Goal: Navigation & Orientation: Find specific page/section

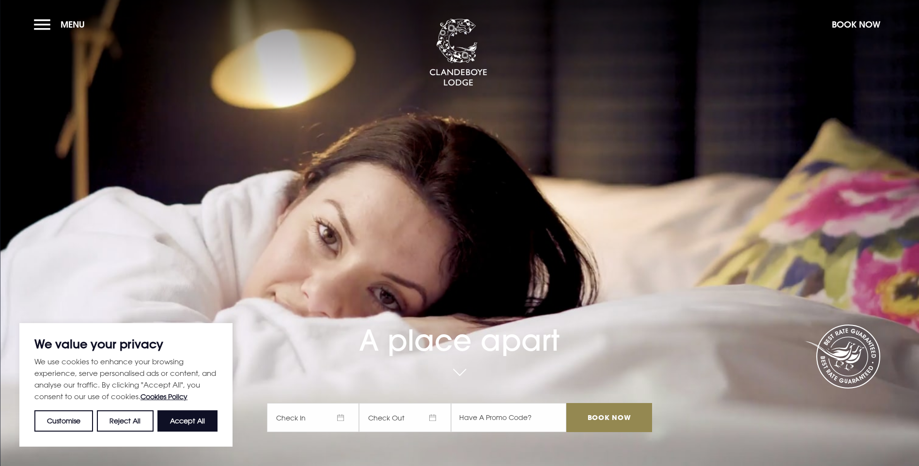
drag, startPoint x: 198, startPoint y: 423, endPoint x: 248, endPoint y: 363, distance: 77.8
click at [197, 422] on button "Accept All" at bounding box center [187, 420] width 60 height 21
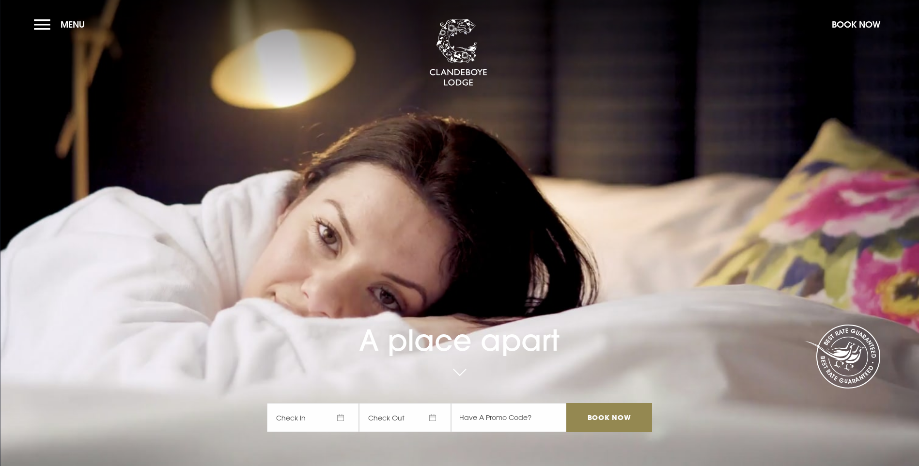
checkbox input "true"
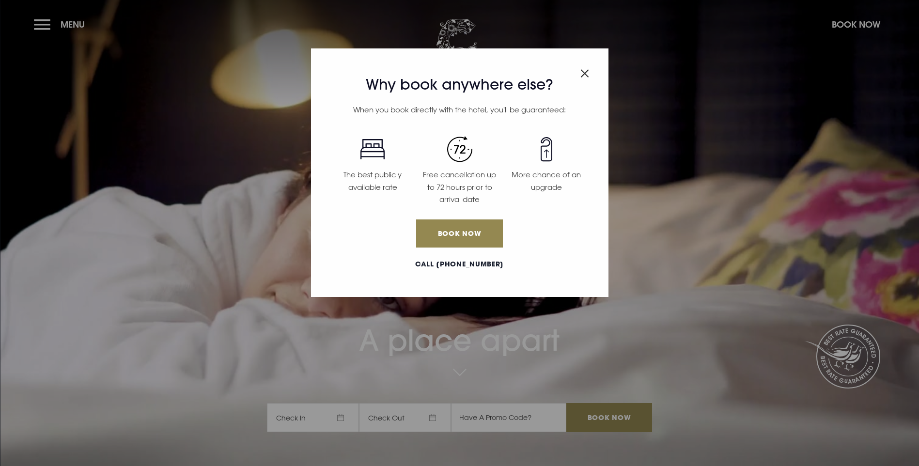
click at [582, 74] on img "Close modal" at bounding box center [584, 73] width 9 height 8
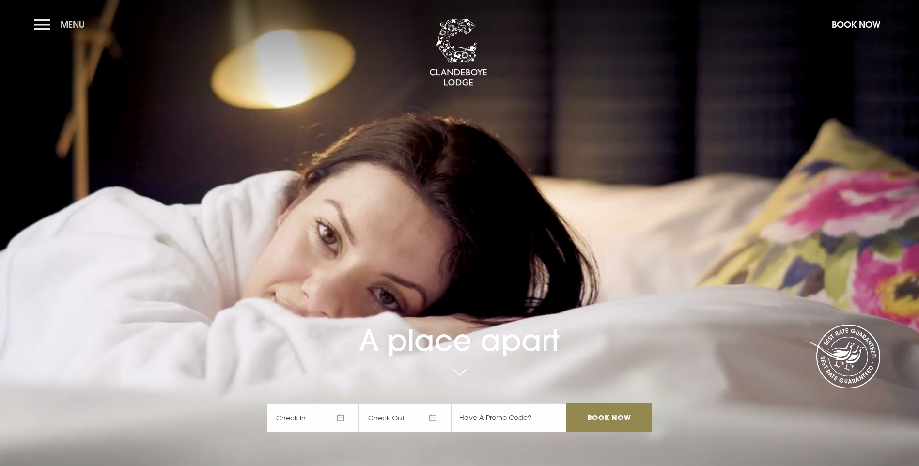
click at [39, 25] on button "Menu" at bounding box center [62, 24] width 56 height 21
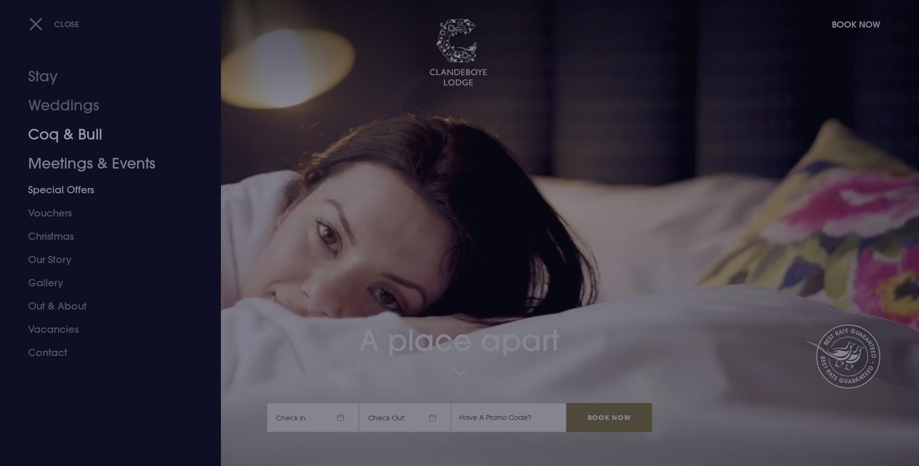
click at [71, 134] on link "Coq & Bull" at bounding box center [104, 134] width 153 height 29
